Goal: Task Accomplishment & Management: Complete application form

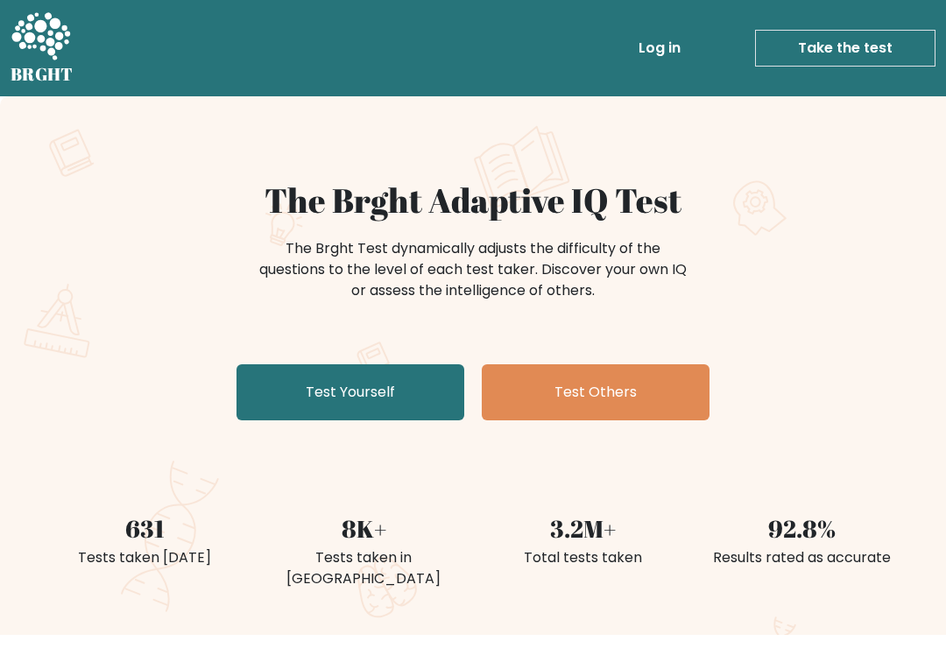
click at [387, 396] on link "Test Yourself" at bounding box center [350, 392] width 228 height 56
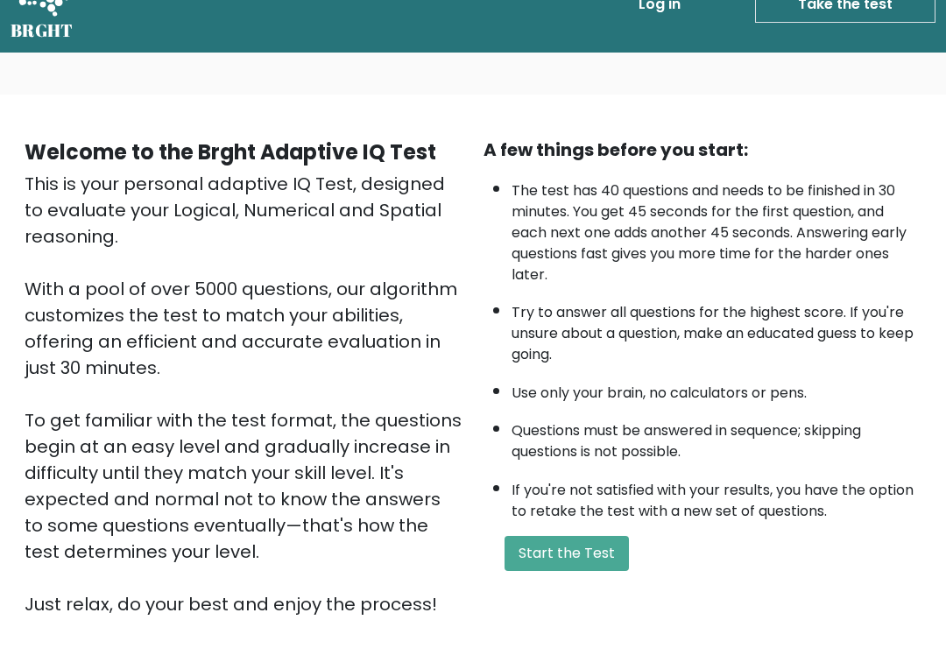
scroll to position [48, 0]
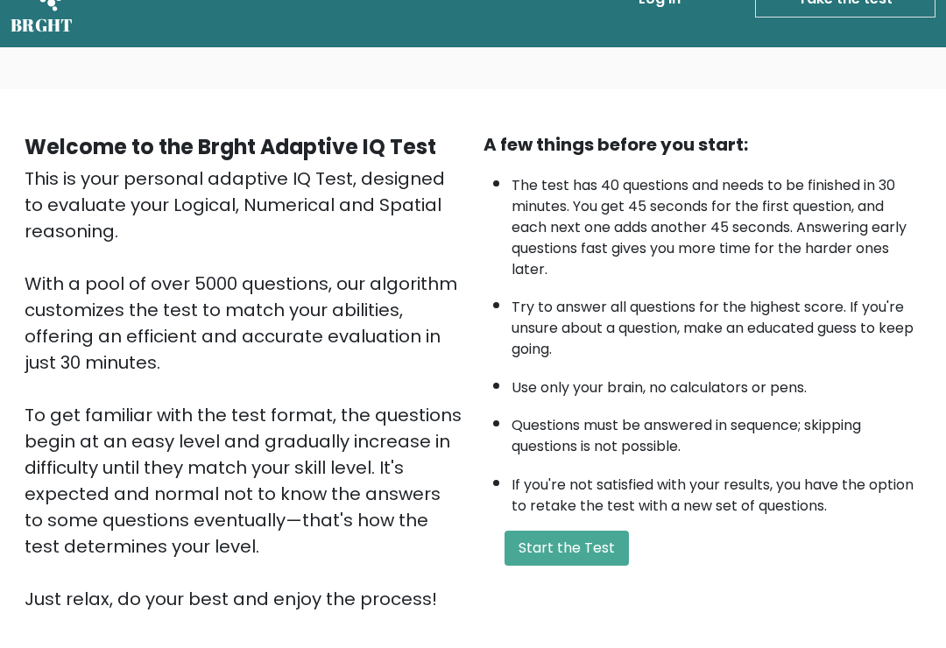
click at [571, 566] on button "Start the Test" at bounding box center [566, 548] width 124 height 35
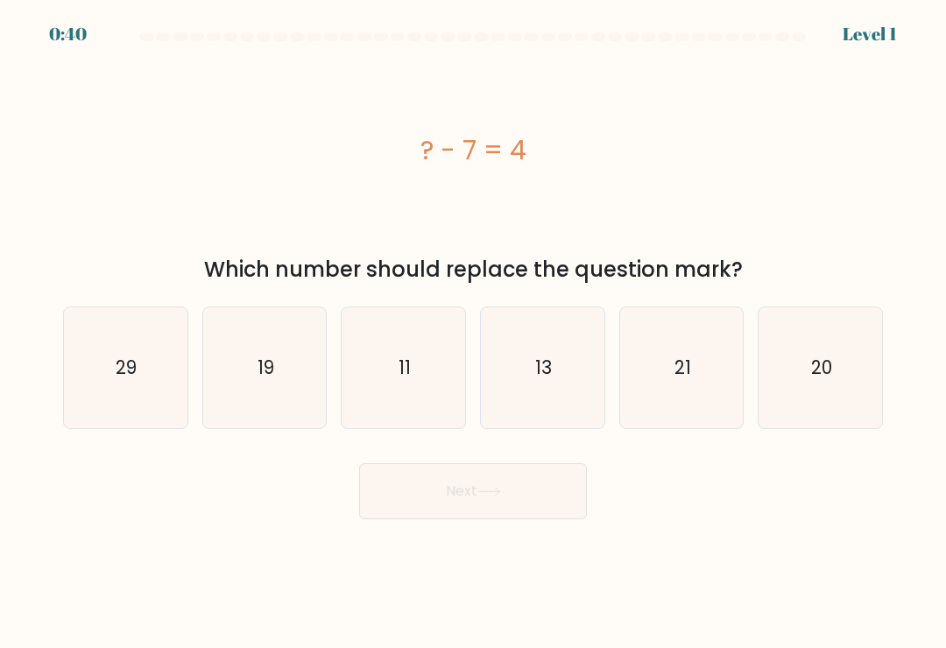
click at [693, 352] on icon "21" at bounding box center [681, 367] width 121 height 121
click at [474, 333] on input "e. 21" at bounding box center [473, 328] width 1 height 9
radio input "true"
click at [574, 493] on button "Next" at bounding box center [473, 491] width 228 height 56
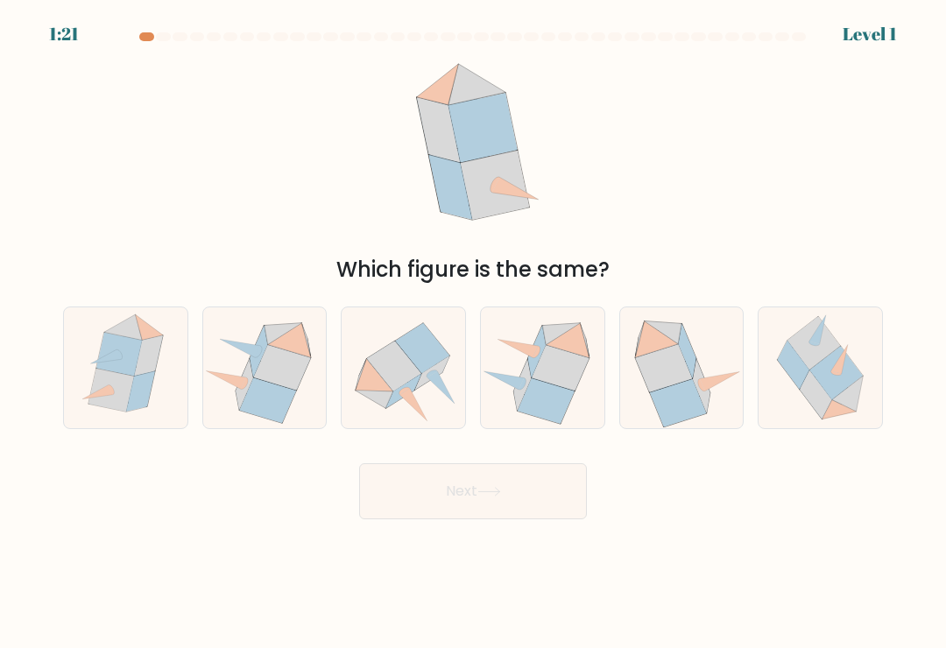
click at [671, 398] on icon at bounding box center [678, 403] width 57 height 48
click at [474, 333] on input "e." at bounding box center [473, 328] width 1 height 9
radio input "true"
click at [539, 487] on button "Next" at bounding box center [473, 491] width 228 height 56
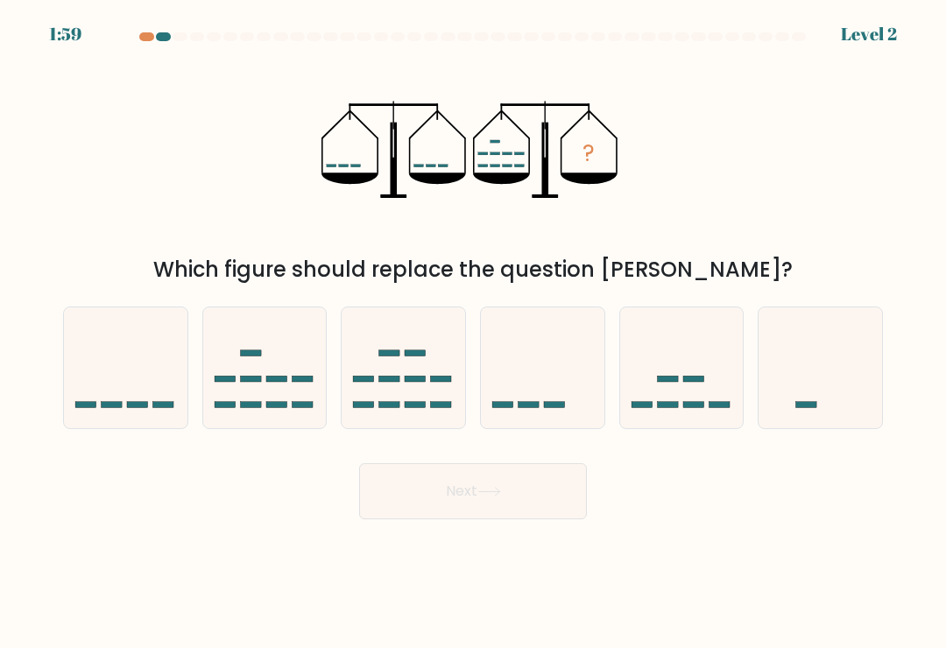
click at [301, 381] on icon at bounding box center [264, 368] width 123 height 102
click at [473, 333] on input "b." at bounding box center [473, 328] width 1 height 9
radio input "true"
click at [525, 499] on button "Next" at bounding box center [473, 491] width 228 height 56
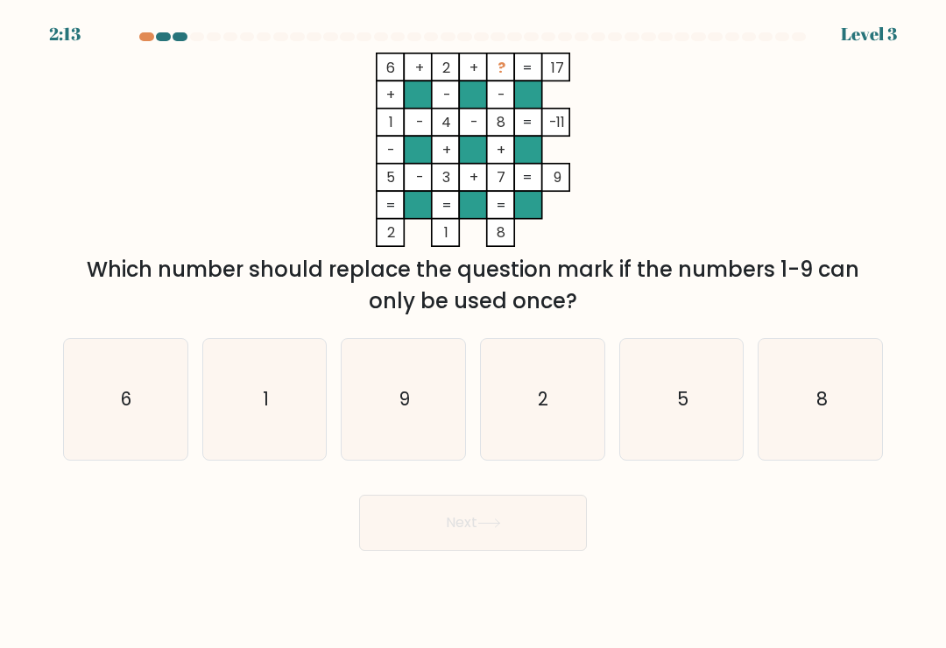
click at [848, 401] on icon "8" at bounding box center [820, 399] width 121 height 121
click at [474, 333] on input "f. 8" at bounding box center [473, 328] width 1 height 9
radio input "true"
click at [532, 538] on button "Next" at bounding box center [473, 523] width 228 height 56
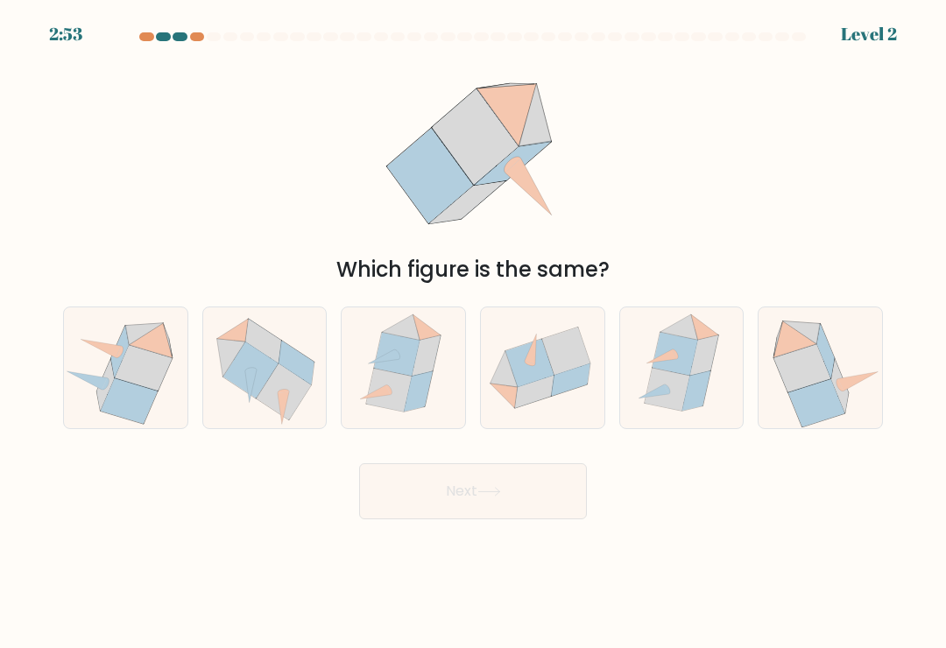
click at [542, 386] on icon at bounding box center [529, 362] width 48 height 47
click at [474, 333] on input "d." at bounding box center [473, 328] width 1 height 9
radio input "true"
click at [512, 501] on button "Next" at bounding box center [473, 491] width 228 height 56
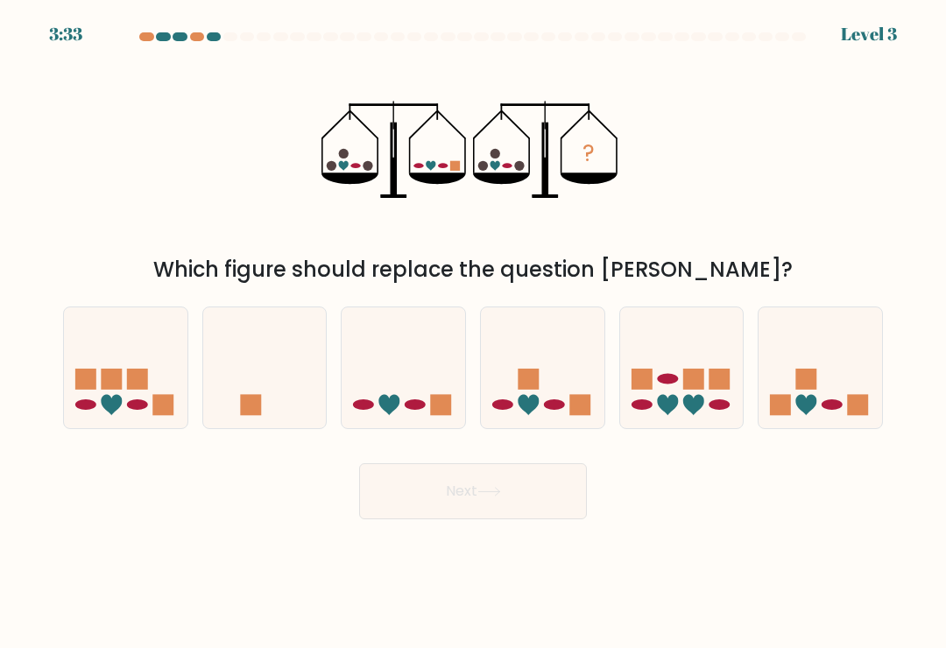
click at [432, 395] on icon at bounding box center [402, 368] width 123 height 102
click at [473, 333] on input "c." at bounding box center [473, 328] width 1 height 9
radio input "true"
click at [524, 491] on button "Next" at bounding box center [473, 491] width 228 height 56
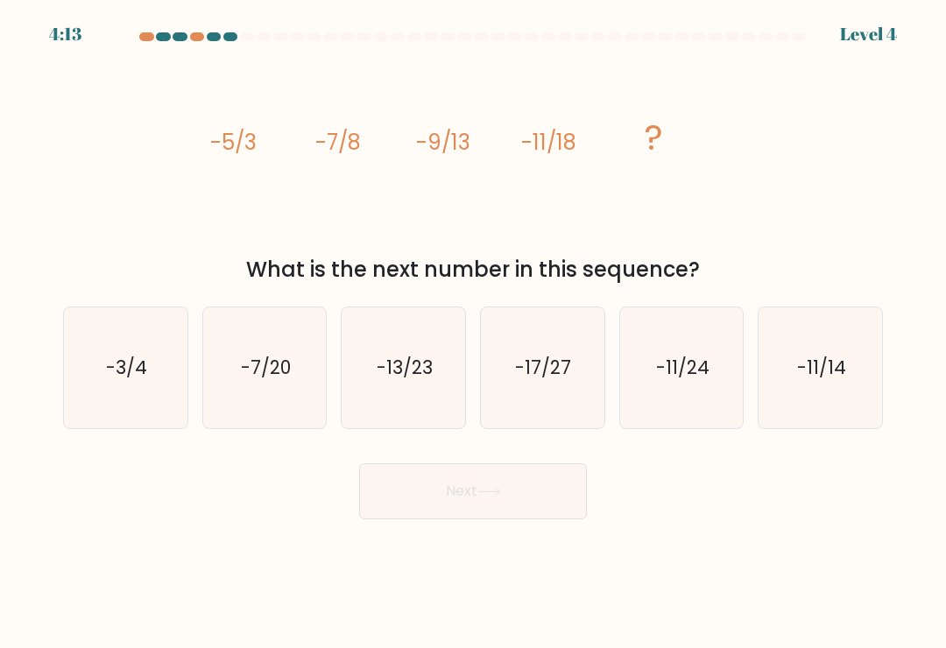
click at [386, 372] on text "-13/23" at bounding box center [404, 367] width 56 height 25
click at [473, 333] on input "c. -13/23" at bounding box center [473, 328] width 1 height 9
radio input "true"
click at [535, 502] on button "Next" at bounding box center [473, 491] width 228 height 56
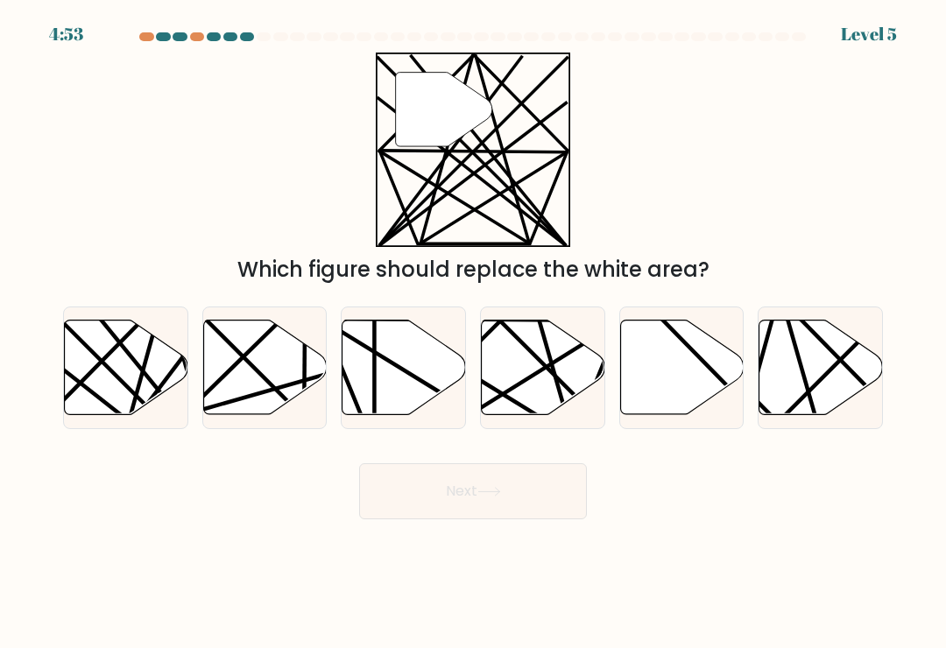
click at [163, 371] on icon at bounding box center [126, 367] width 123 height 95
click at [473, 333] on input "a." at bounding box center [473, 328] width 1 height 9
radio input "true"
click at [481, 516] on button "Next" at bounding box center [473, 491] width 228 height 56
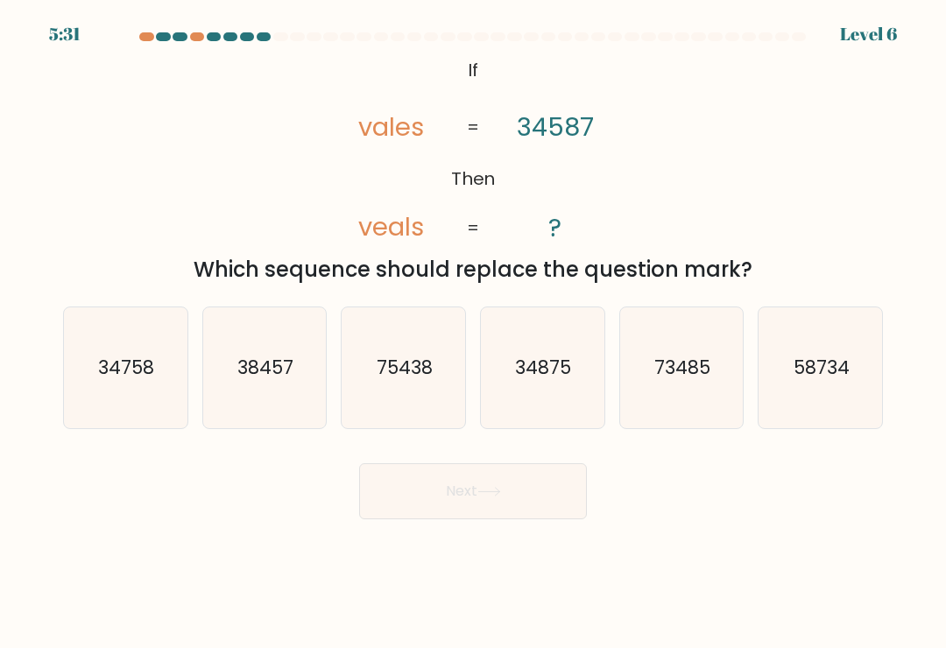
click at [294, 392] on icon "38457" at bounding box center [264, 367] width 121 height 121
click at [473, 333] on input "b. 38457" at bounding box center [473, 328] width 1 height 9
radio input "true"
click at [482, 496] on icon at bounding box center [489, 492] width 24 height 10
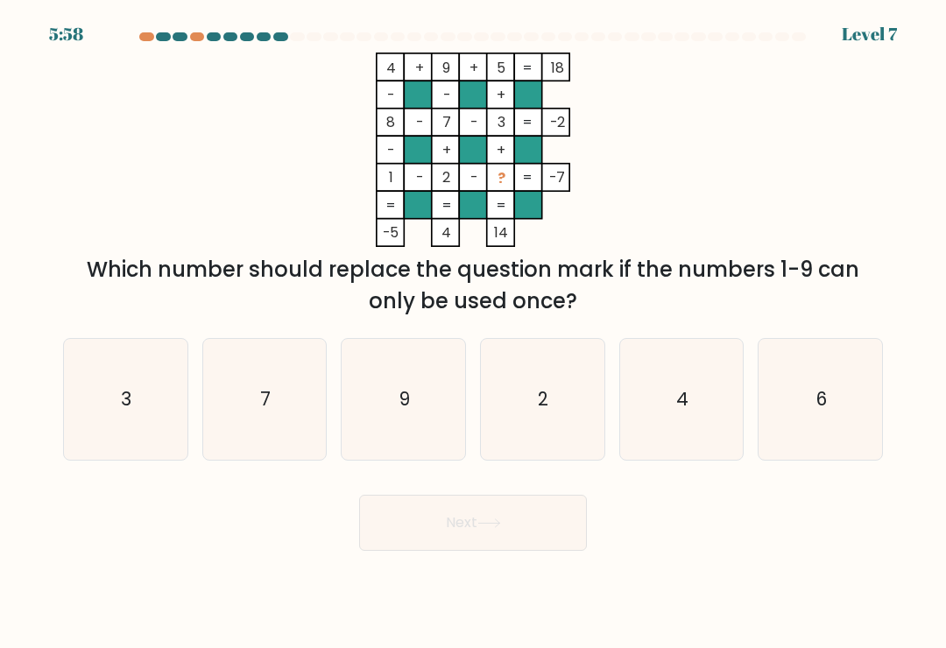
click at [263, 411] on text "7" at bounding box center [265, 398] width 11 height 25
click at [473, 333] on input "b. 7" at bounding box center [473, 328] width 1 height 9
radio input "true"
click at [517, 521] on button "Next" at bounding box center [473, 523] width 228 height 56
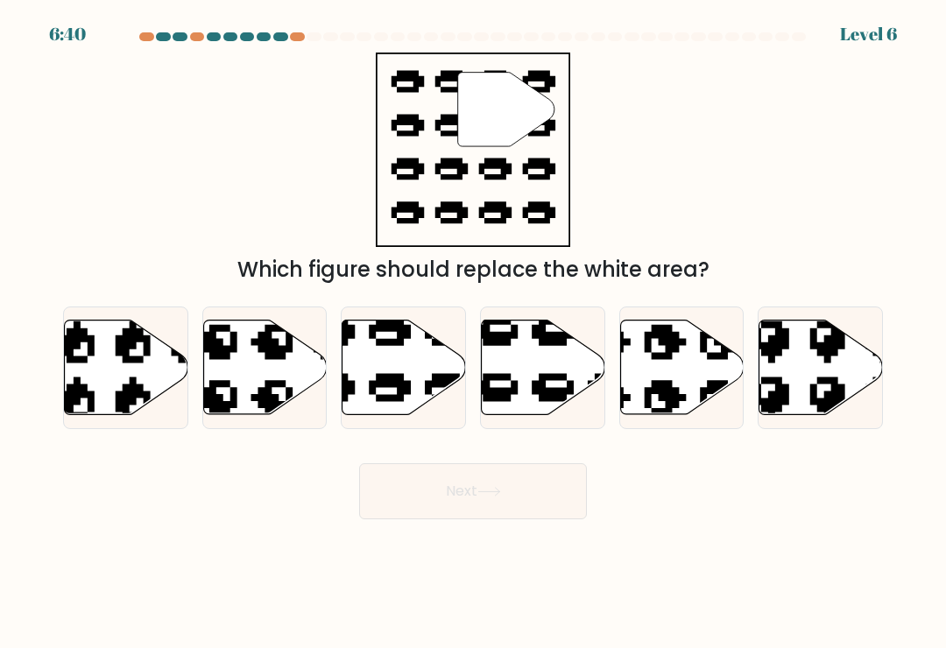
click at [427, 383] on icon at bounding box center [403, 367] width 123 height 95
click at [473, 333] on input "c." at bounding box center [473, 328] width 1 height 9
radio input "true"
click at [523, 503] on button "Next" at bounding box center [473, 491] width 228 height 56
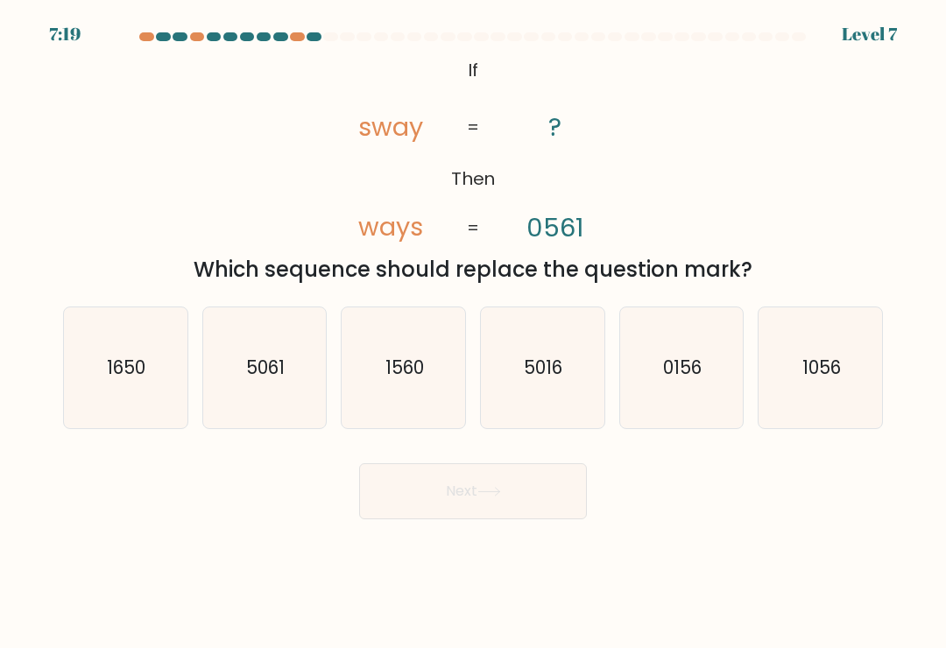
click at [826, 380] on text "1056" at bounding box center [821, 367] width 39 height 25
click at [474, 333] on input "f. 1056" at bounding box center [473, 328] width 1 height 9
radio input "true"
click at [562, 495] on button "Next" at bounding box center [473, 491] width 228 height 56
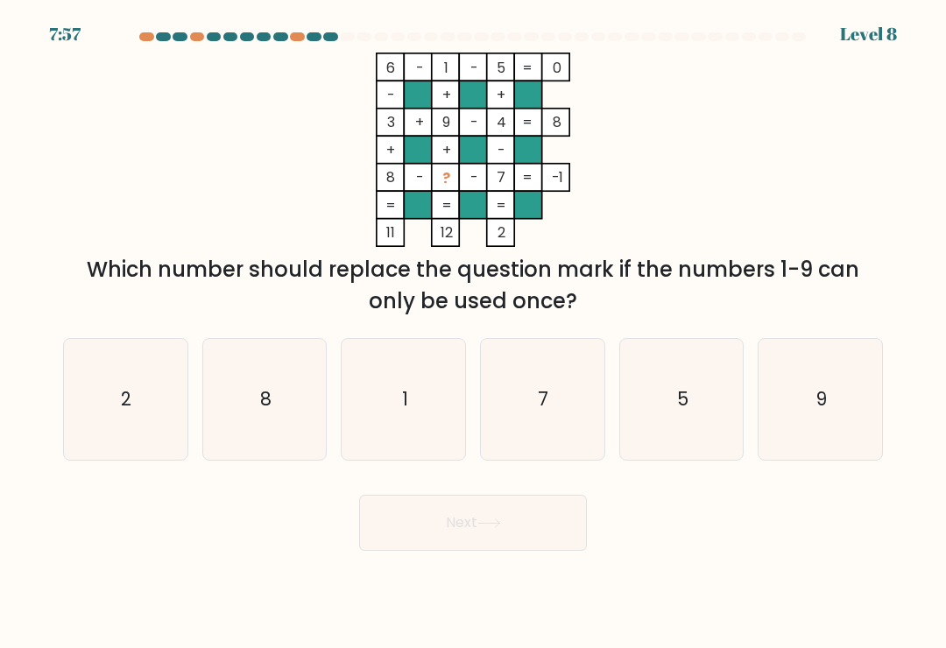
click at [105, 404] on icon "2" at bounding box center [125, 399] width 121 height 121
click at [473, 333] on input "a. 2" at bounding box center [473, 328] width 1 height 9
radio input "true"
click at [489, 519] on button "Next" at bounding box center [473, 523] width 228 height 56
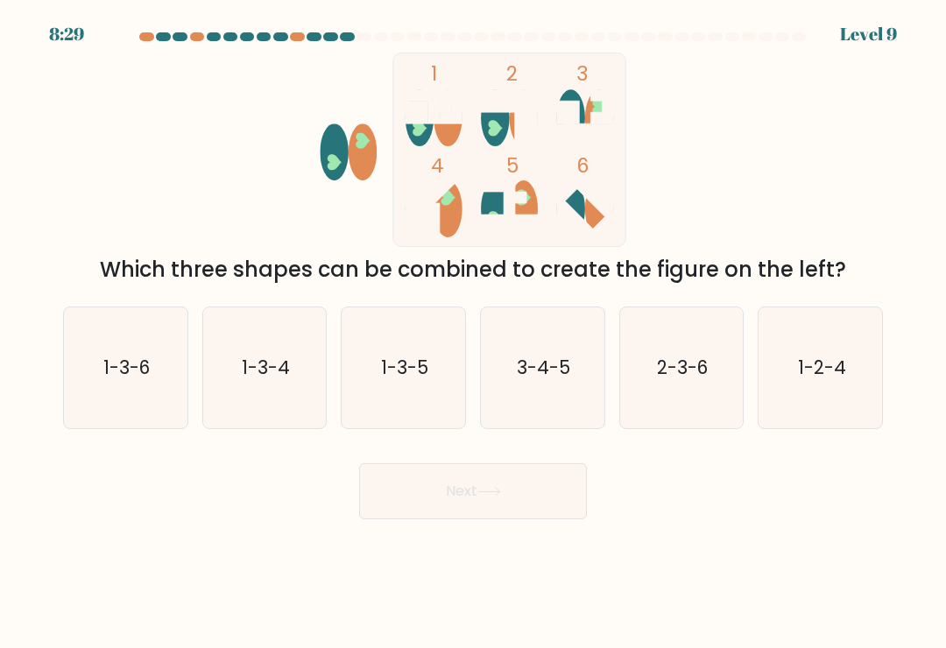
click at [253, 409] on icon "1-3-4" at bounding box center [264, 367] width 121 height 121
click at [473, 333] on input "b. 1-3-4" at bounding box center [473, 328] width 1 height 9
radio input "true"
click at [848, 349] on icon "1-2-4" at bounding box center [820, 367] width 121 height 121
click at [474, 333] on input "f. 1-2-4" at bounding box center [473, 328] width 1 height 9
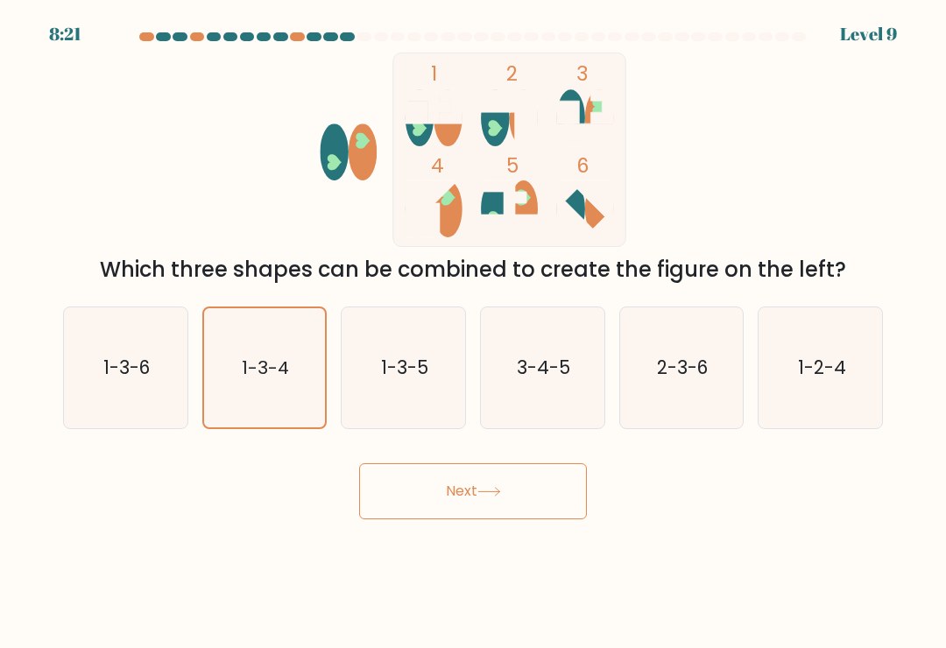
radio input "true"
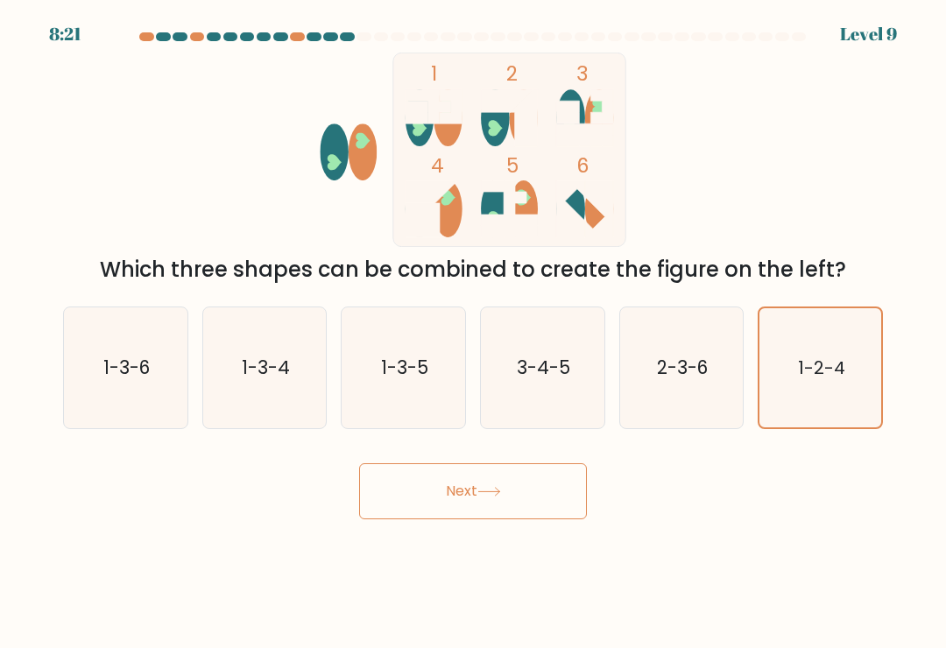
click at [545, 488] on button "Next" at bounding box center [473, 491] width 228 height 56
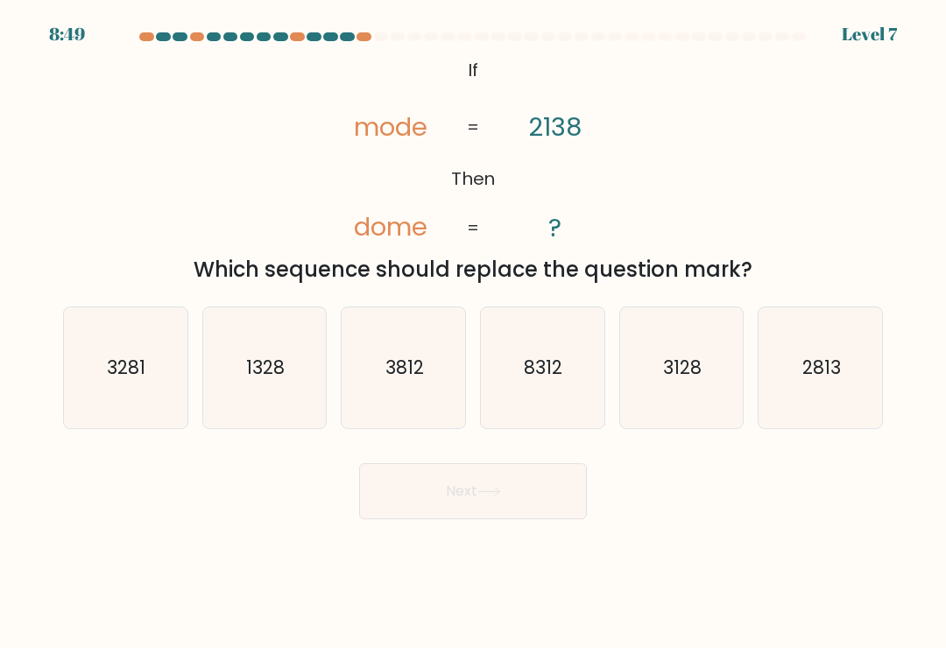
click at [299, 388] on icon "1328" at bounding box center [264, 367] width 121 height 121
click at [473, 333] on input "b. 1328" at bounding box center [473, 328] width 1 height 9
radio input "true"
click at [543, 503] on button "Next" at bounding box center [473, 491] width 228 height 56
